Goal: Task Accomplishment & Management: Use online tool/utility

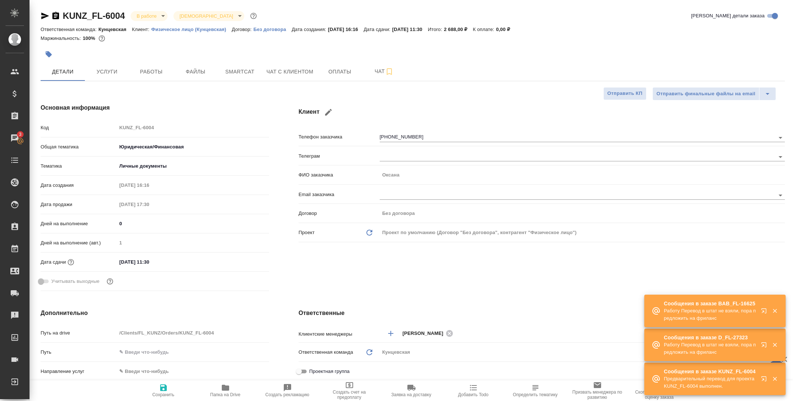
select select "RU"
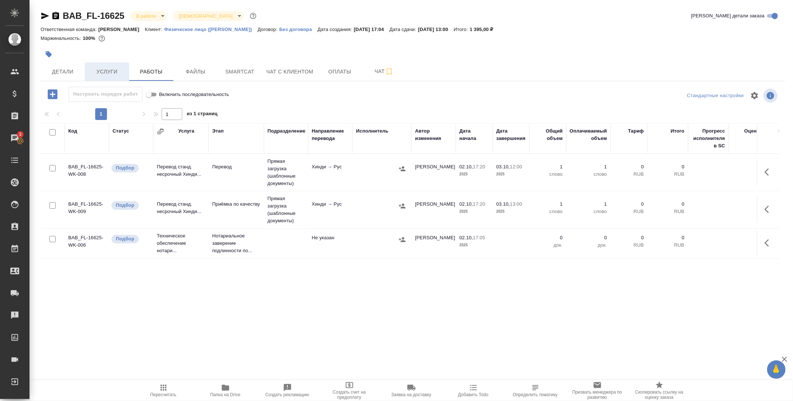
drag, startPoint x: 115, startPoint y: 76, endPoint x: 150, endPoint y: 77, distance: 34.7
click at [115, 76] on span "Услуги" at bounding box center [106, 71] width 35 height 9
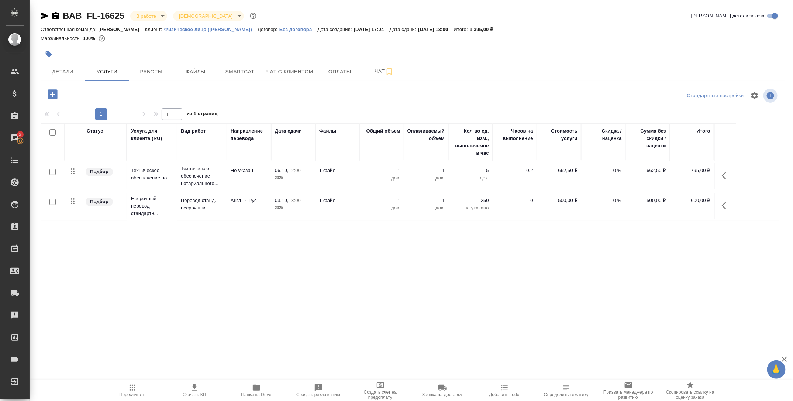
click at [151, 77] on button "Работы" at bounding box center [151, 71] width 44 height 18
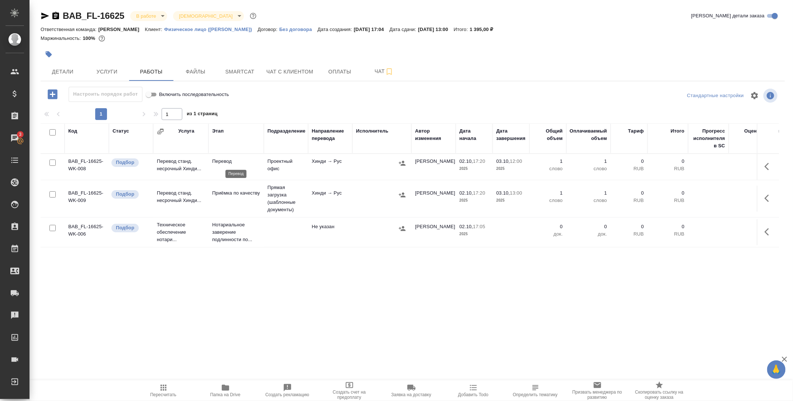
drag, startPoint x: 252, startPoint y: 164, endPoint x: 339, endPoint y: 165, distance: 86.4
click at [252, 164] on p "Перевод" at bounding box center [236, 161] width 48 height 7
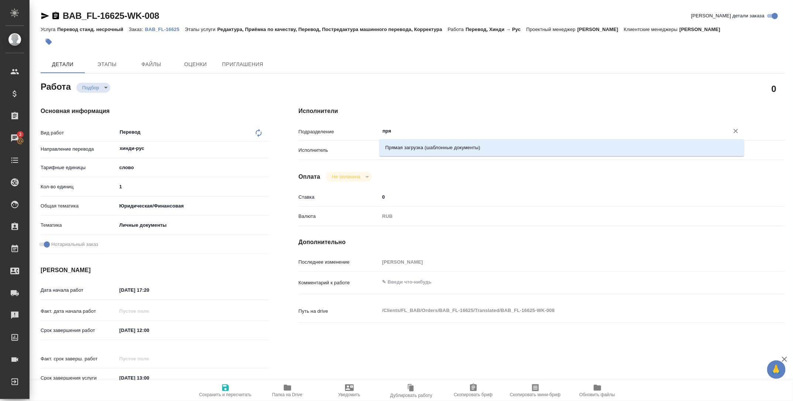
click at [407, 148] on li "Прямая загрузка (шаблонные документы)" at bounding box center [561, 147] width 365 height 13
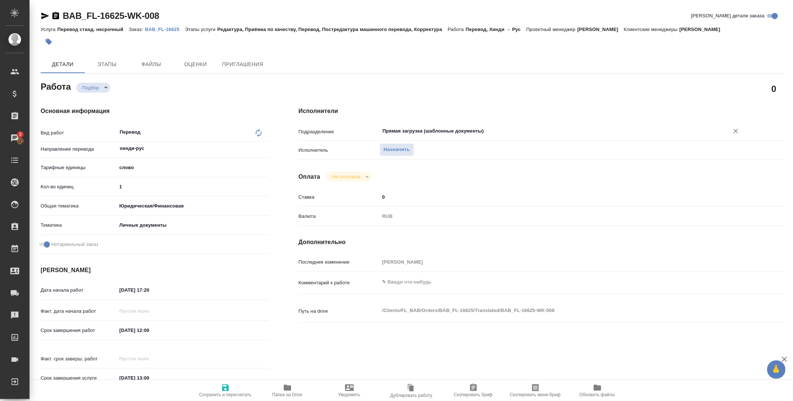
type input "Прямая загрузка (шаблонные документы)"
click at [219, 387] on span "Сохранить и пересчитать" at bounding box center [225, 390] width 53 height 14
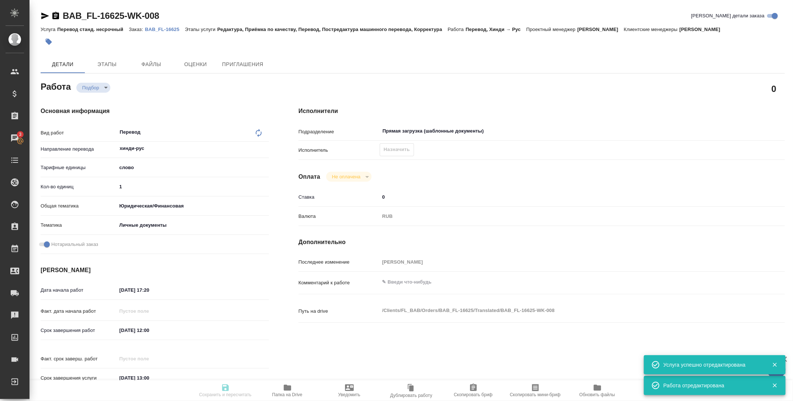
type input "recruiting"
type input "хинди-рус"
type input "5a8b1489cc6b4906c91bfd90"
type input "1"
type input "yr-fn"
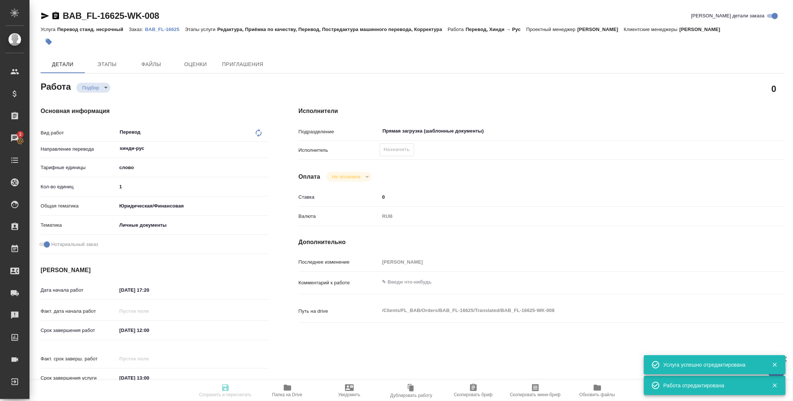
type input "5a8b8b956a9677013d343cfe"
checkbox input "true"
type input "02.10.2025 17:20"
type input "03.10.2025 12:00"
type input "03.10.2025 13:00"
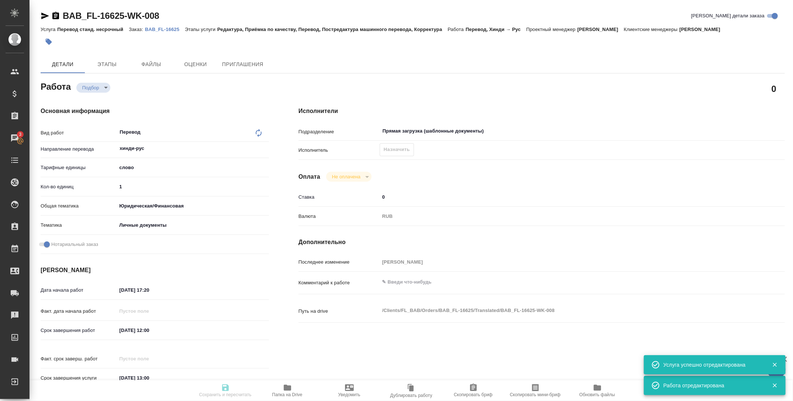
type input "Прямая загрузка (шаблонные документы)"
type input "notPayed"
type input "0"
type input "RUB"
type input "[PERSON_NAME]"
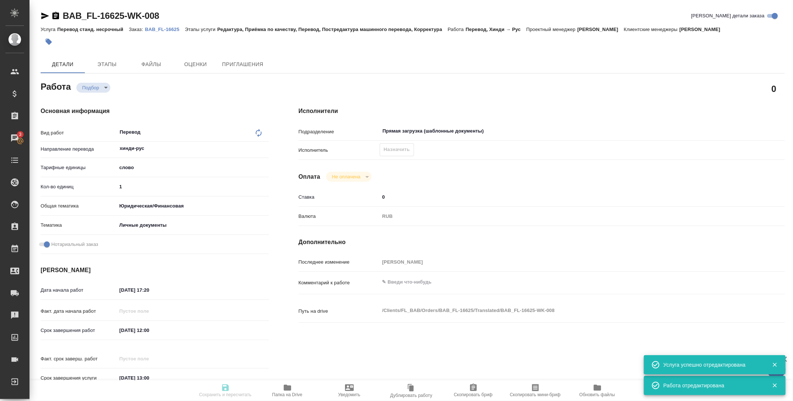
type input "BAB_FL-16625"
type input "Перевод станд. несрочный"
type input "Редактура, Приёмка по качеству, Перевод, Постредактура машинного перевода, Корр…"
type input "[PERSON_NAME]"
type input "/Clients/FL_BAB/Orders/BAB_FL-16625"
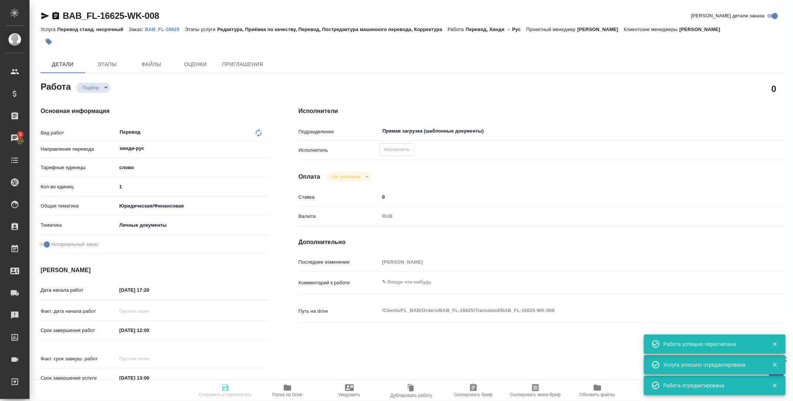
type input "recruiting"
type input "хинди-рус"
type input "5a8b1489cc6b4906c91bfd90"
type input "1"
type input "yr-fn"
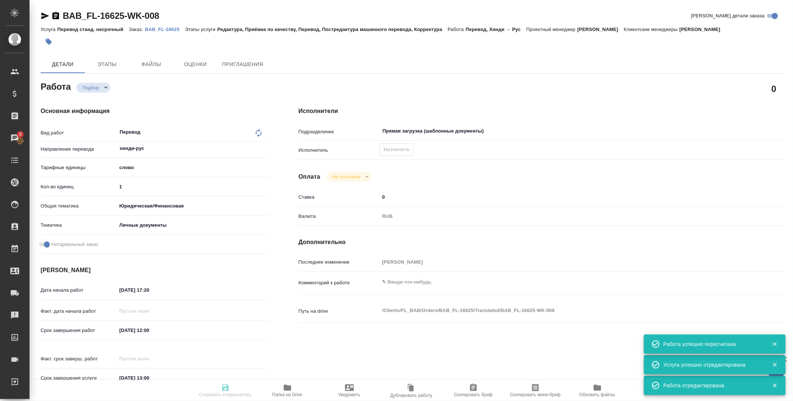
type input "5a8b8b956a9677013d343cfe"
checkbox input "true"
type input "02.10.2025 17:20"
type input "03.10.2025 12:00"
type input "03.10.2025 13:00"
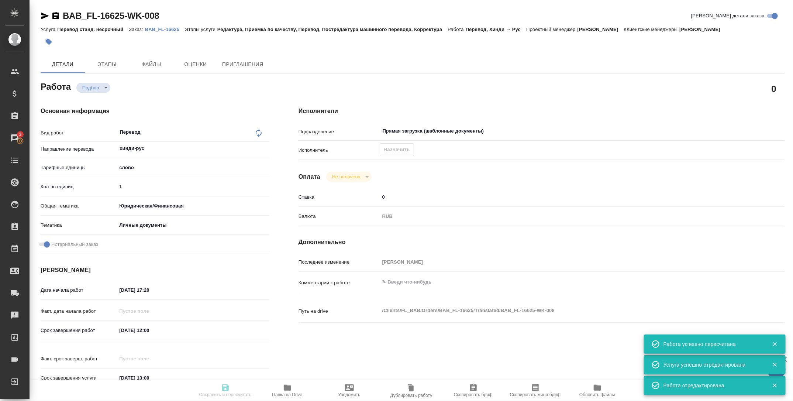
type input "Прямая загрузка (шаблонные документы)"
type input "notPayed"
type input "0"
type input "RUB"
type input "[PERSON_NAME]"
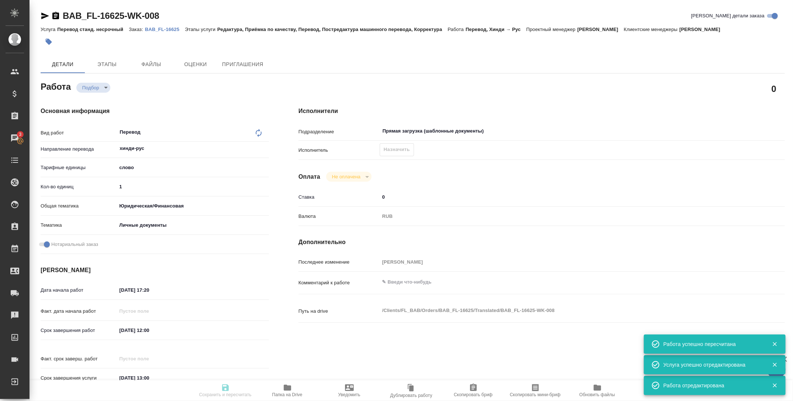
type input "BAB_FL-16625"
type input "Перевод станд. несрочный"
type input "Редактура, Приёмка по качеству, Перевод, Постредактура машинного перевода, Корр…"
type input "[PERSON_NAME]"
type input "/Clients/FL_BAB/Orders/BAB_FL-16625"
